Goal: Information Seeking & Learning: Learn about a topic

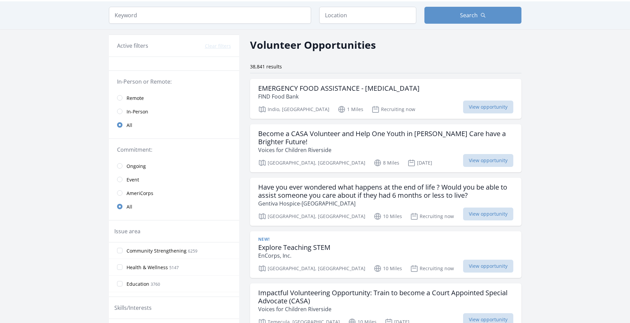
scroll to position [21, 0]
click at [133, 99] on span "Remote" at bounding box center [134, 97] width 17 height 7
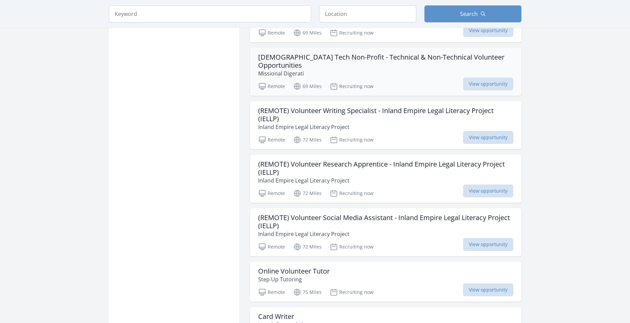
scroll to position [513, 0]
click at [404, 134] on div "Remote 72 Miles Recruiting now View opportunity" at bounding box center [385, 139] width 255 height 10
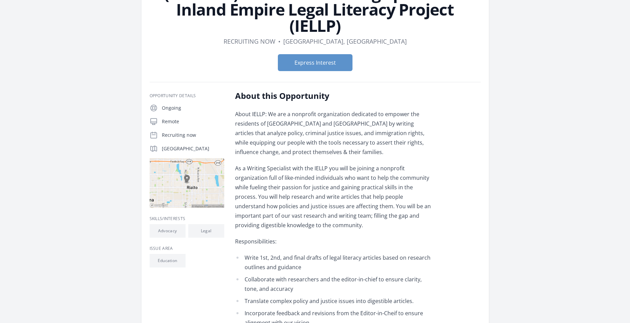
scroll to position [67, 0]
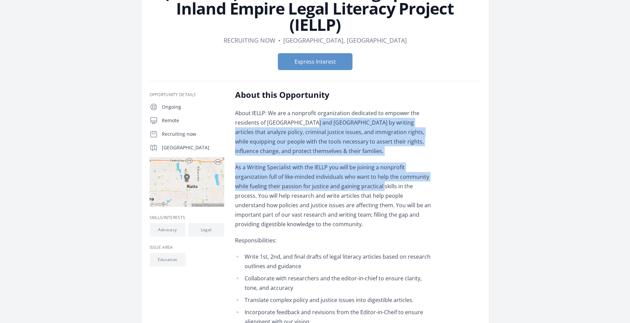
drag, startPoint x: 310, startPoint y: 124, endPoint x: 350, endPoint y: 188, distance: 75.3
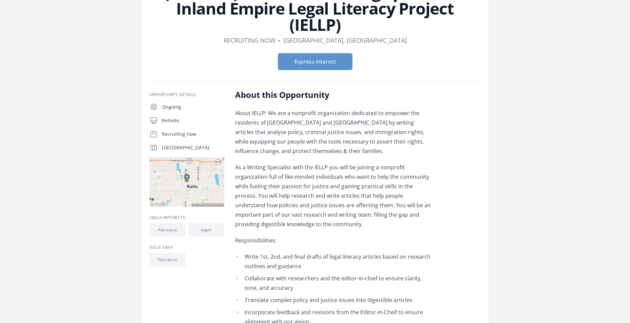
drag, startPoint x: 350, startPoint y: 188, endPoint x: 368, endPoint y: 210, distance: 28.5
click at [368, 210] on p "As a Writing Specialist with the IELLP you will be joining a nonprofit organiza…" at bounding box center [334, 196] width 198 height 66
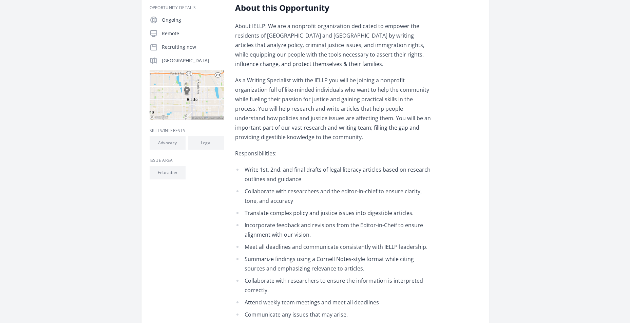
scroll to position [155, 0]
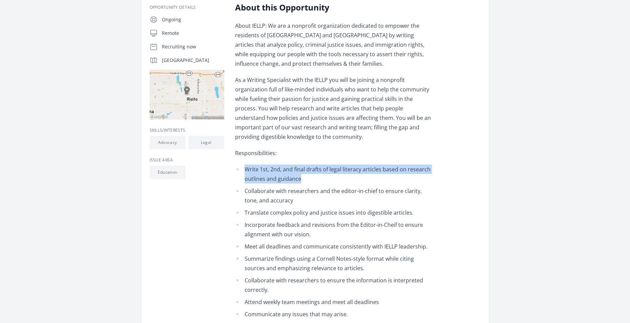
drag, startPoint x: 244, startPoint y: 170, endPoint x: 348, endPoint y: 179, distance: 104.2
click at [348, 179] on li "Write 1st, 2nd, and final drafts of legal literacy articles based on research o…" at bounding box center [334, 174] width 198 height 19
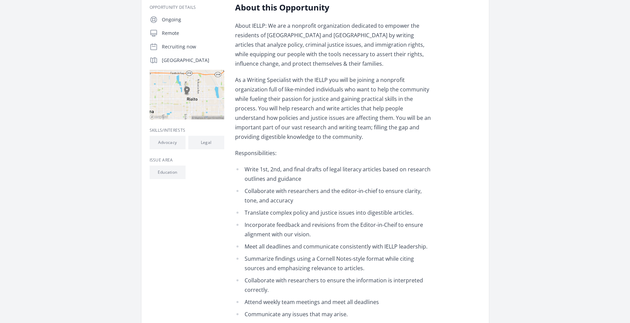
drag, startPoint x: 348, startPoint y: 179, endPoint x: 310, endPoint y: 194, distance: 40.8
click at [310, 194] on li "Collaborate with researchers and the editor-in-chief to ensure clarity, tone, a…" at bounding box center [334, 195] width 198 height 19
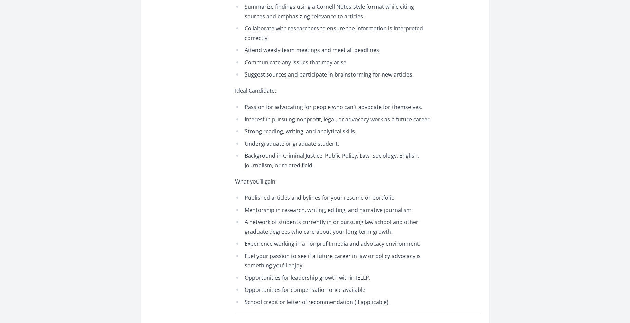
scroll to position [408, 0]
